Goal: Information Seeking & Learning: Learn about a topic

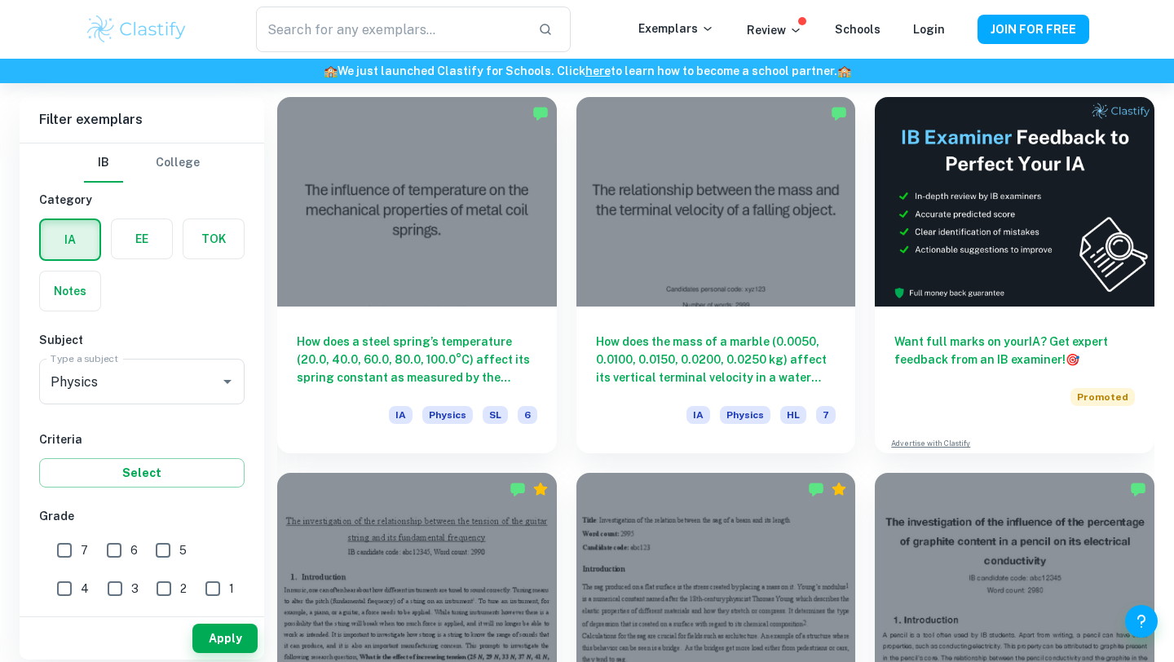
scroll to position [479, 0]
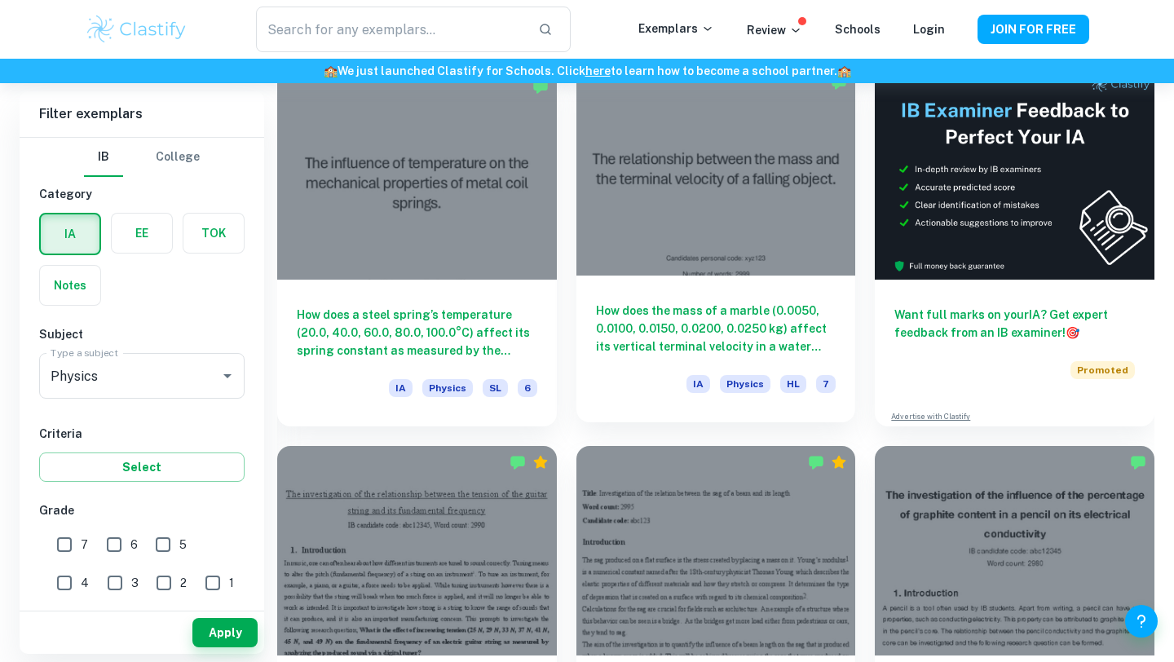
click at [697, 307] on h6 "How does the mass of a marble (0.0050, 0.0100, 0.0150, 0.0200, 0.0250 kg) affec…" at bounding box center [716, 329] width 240 height 54
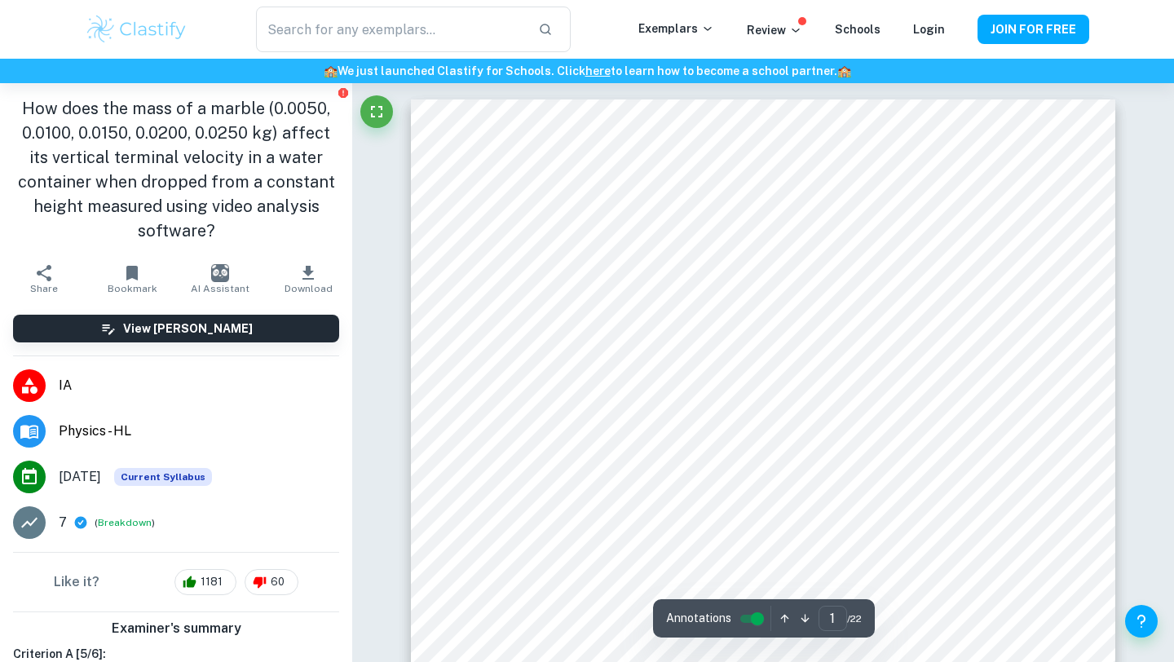
scroll to position [167, 0]
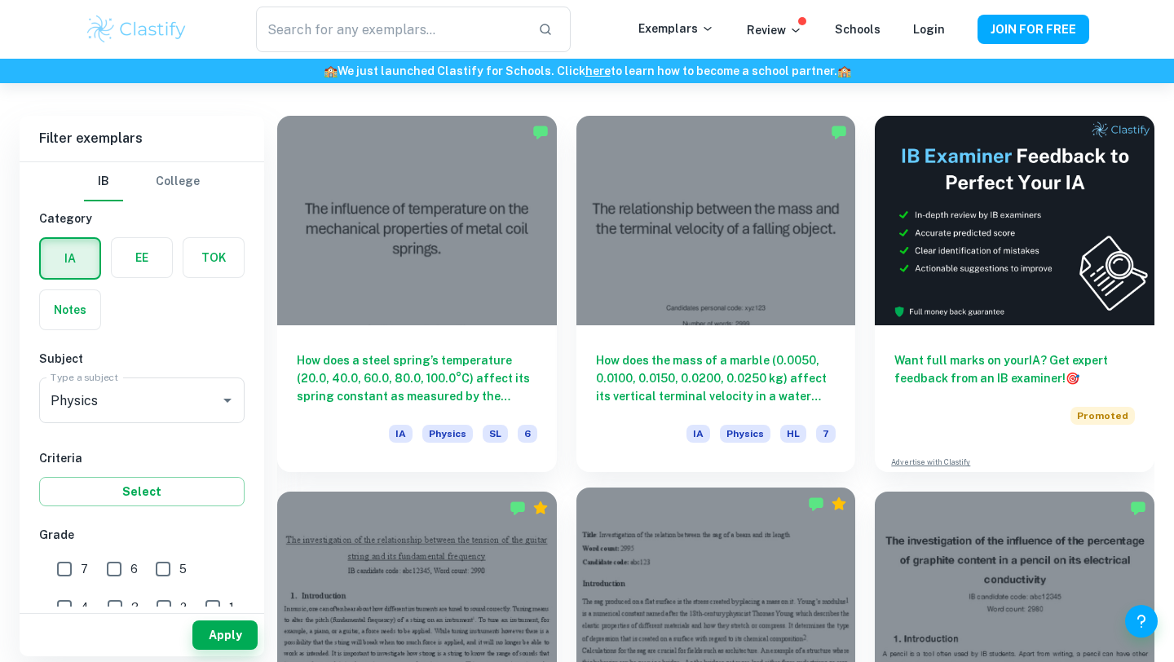
scroll to position [438, 0]
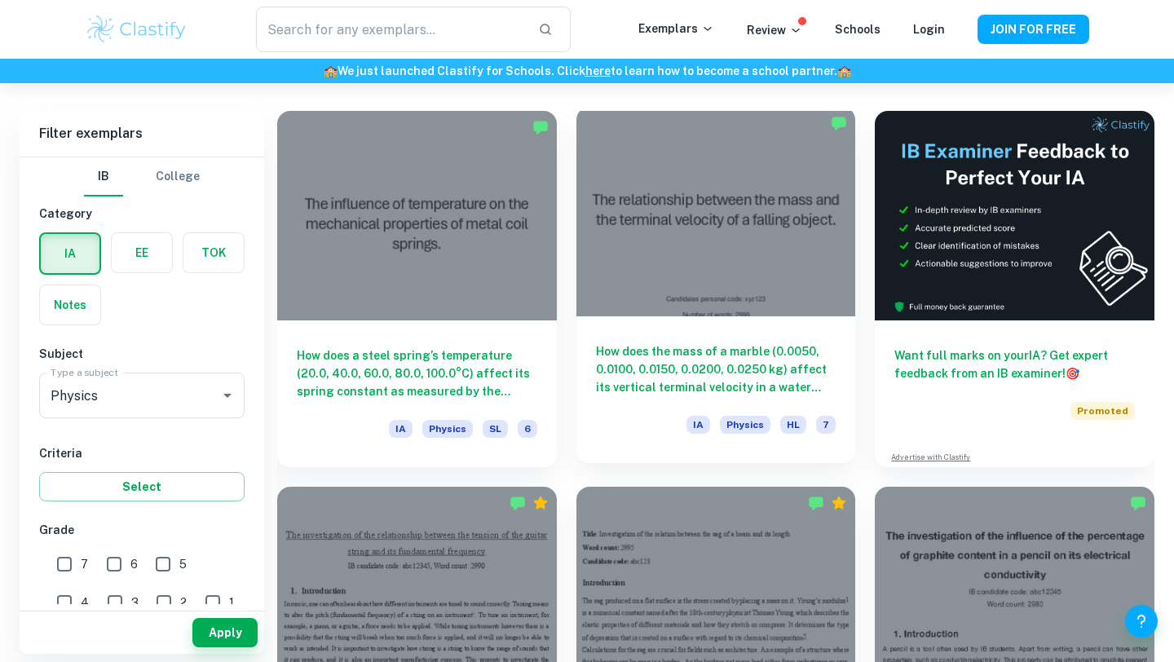
click at [661, 368] on h6 "How does the mass of a marble (0.0050, 0.0100, 0.0150, 0.0200, 0.0250 kg) affec…" at bounding box center [716, 369] width 240 height 54
